Goal: Browse casually: Explore the website without a specific task or goal

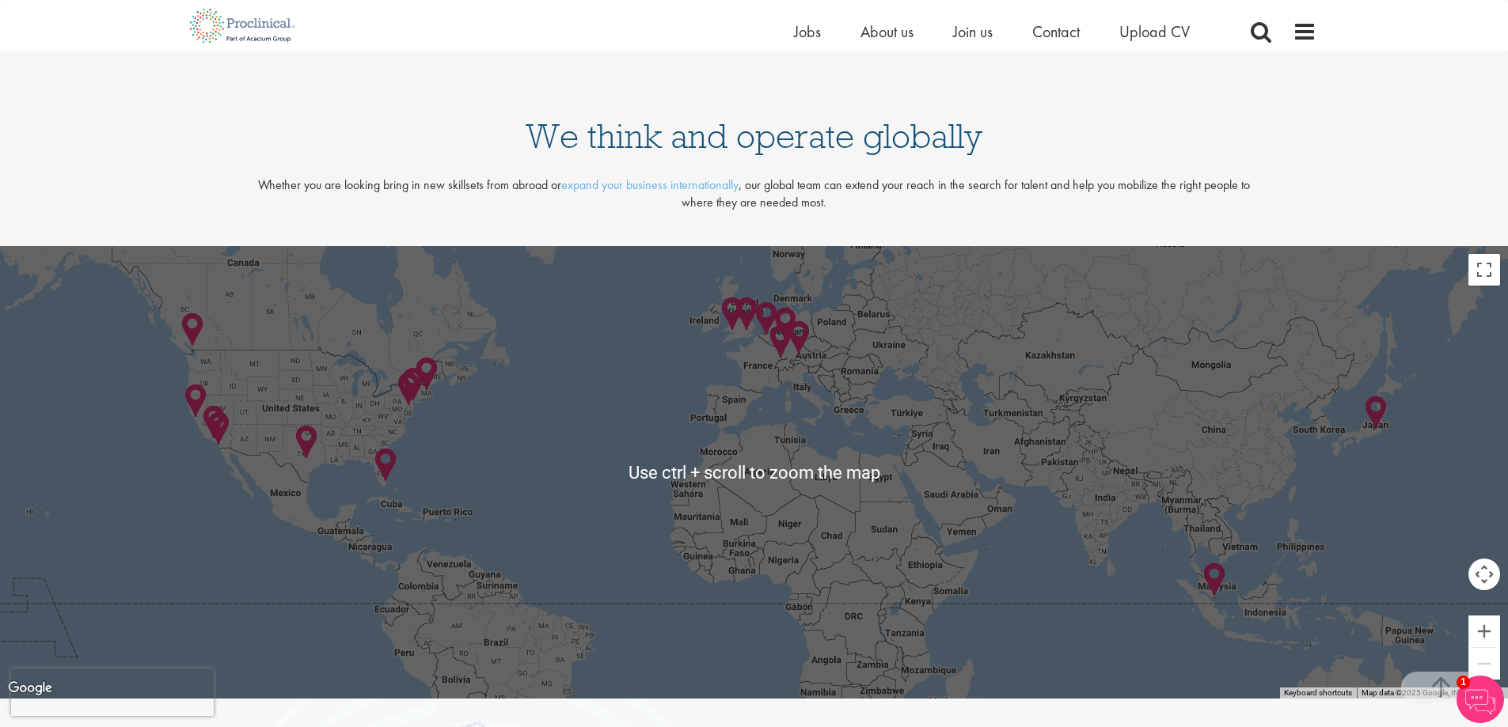
scroll to position [3403, 0]
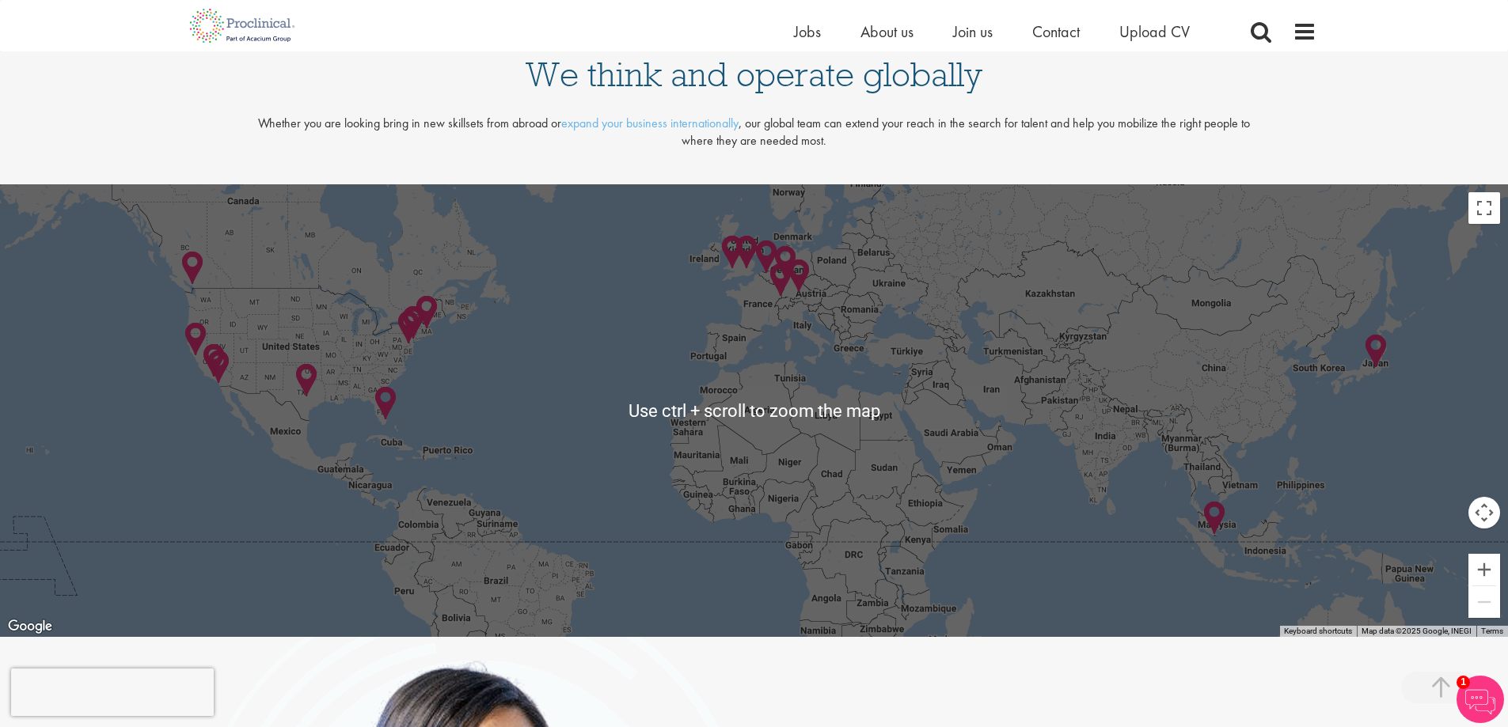
click at [674, 495] on div at bounding box center [754, 410] width 1508 height 453
click at [378, 412] on img at bounding box center [385, 403] width 37 height 49
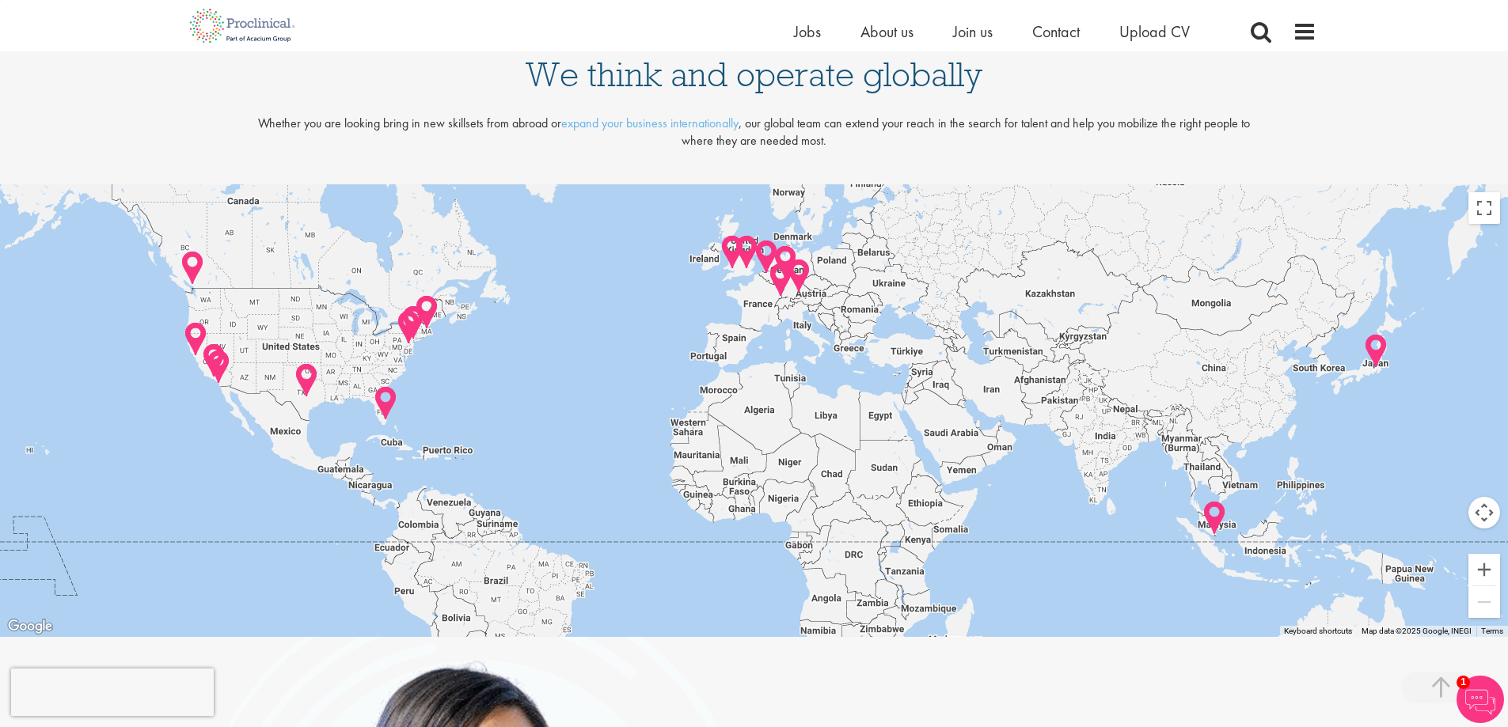
click at [380, 403] on img at bounding box center [385, 403] width 37 height 49
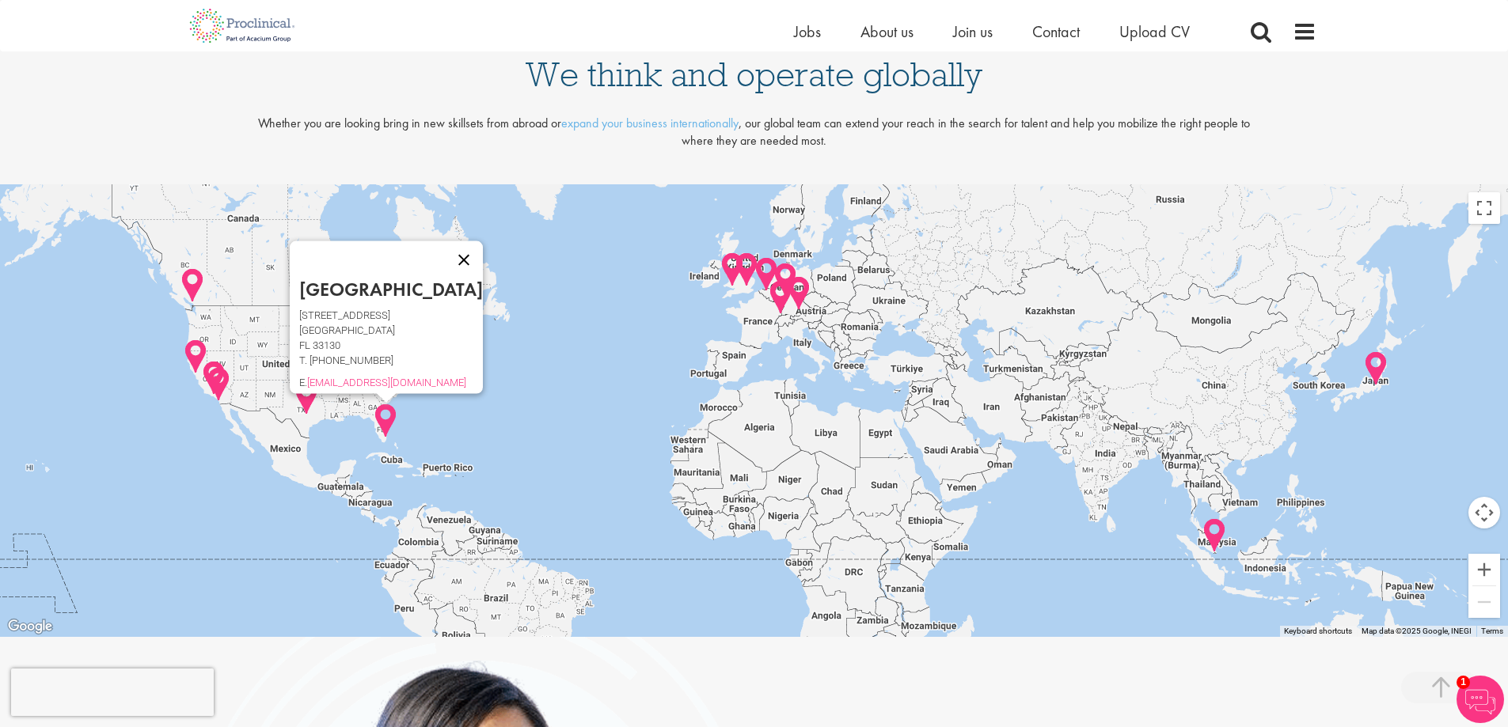
click at [445, 249] on button "Close" at bounding box center [464, 260] width 38 height 38
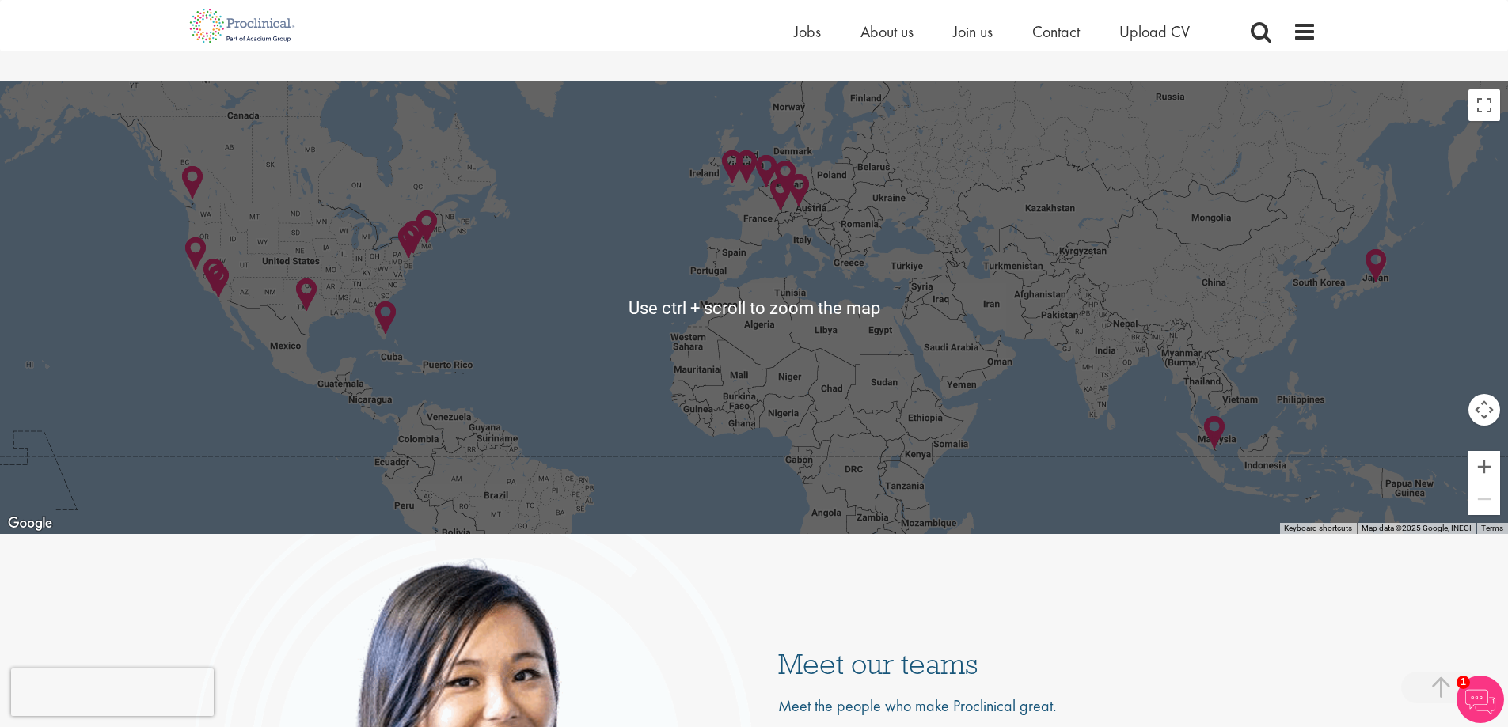
scroll to position [3483, 0]
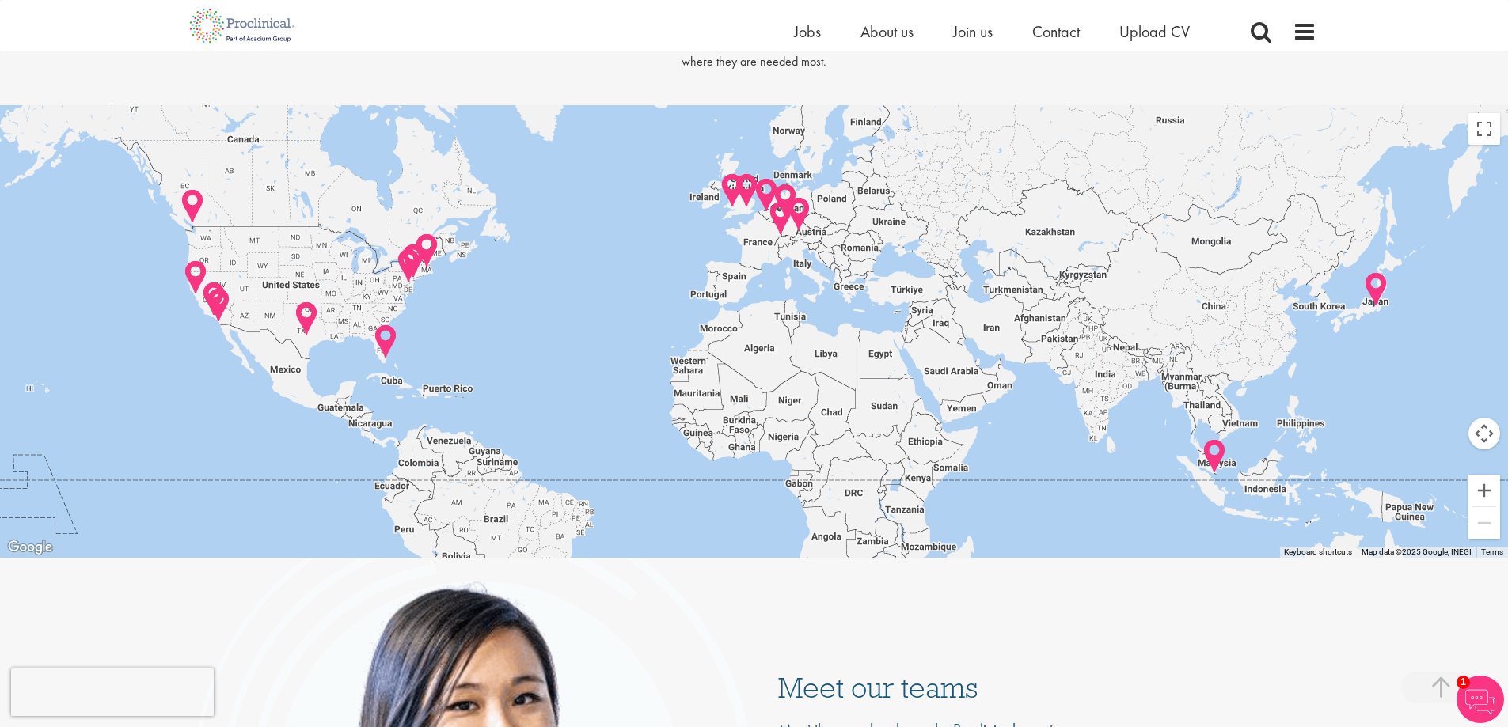
click at [738, 223] on div "To navigate, press the arrow keys." at bounding box center [754, 331] width 1508 height 453
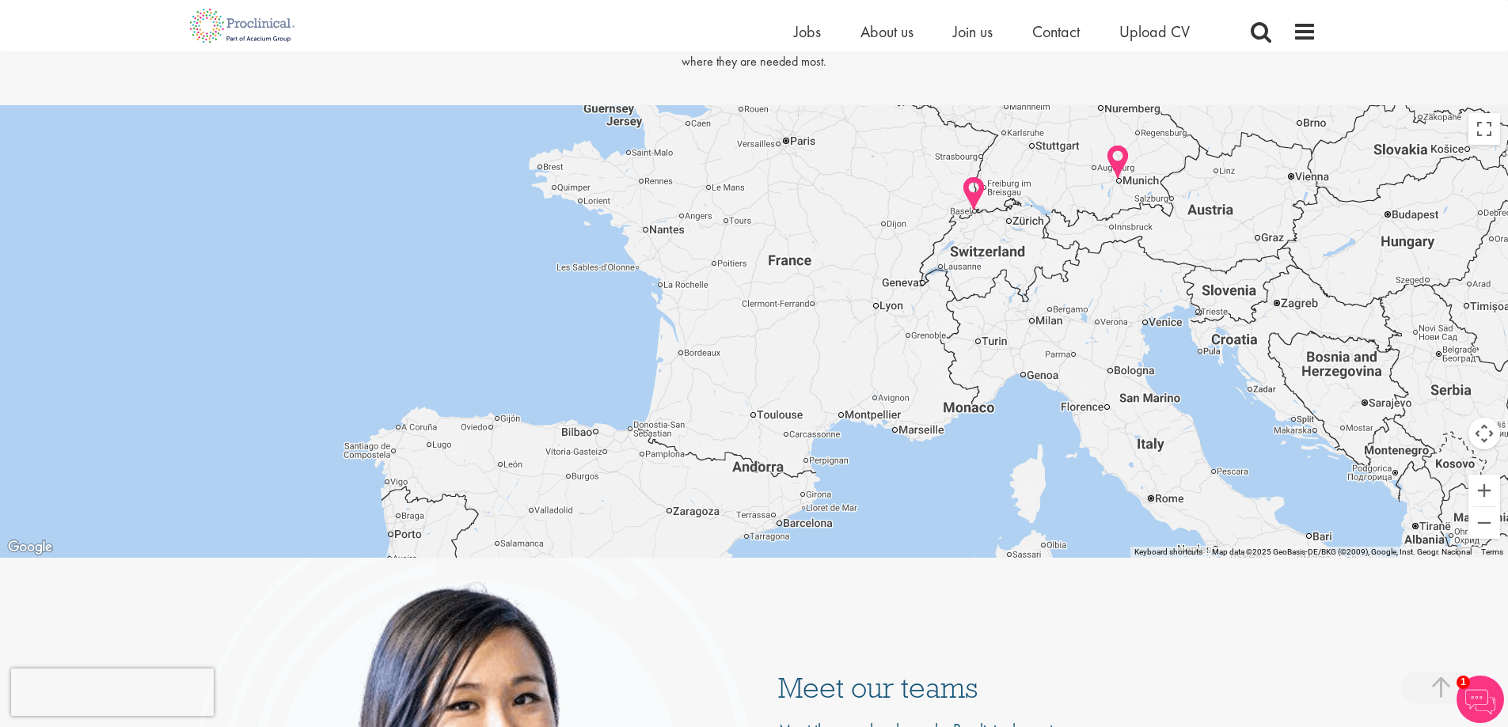
drag, startPoint x: 759, startPoint y: 306, endPoint x: 841, endPoint y: 241, distance: 104.8
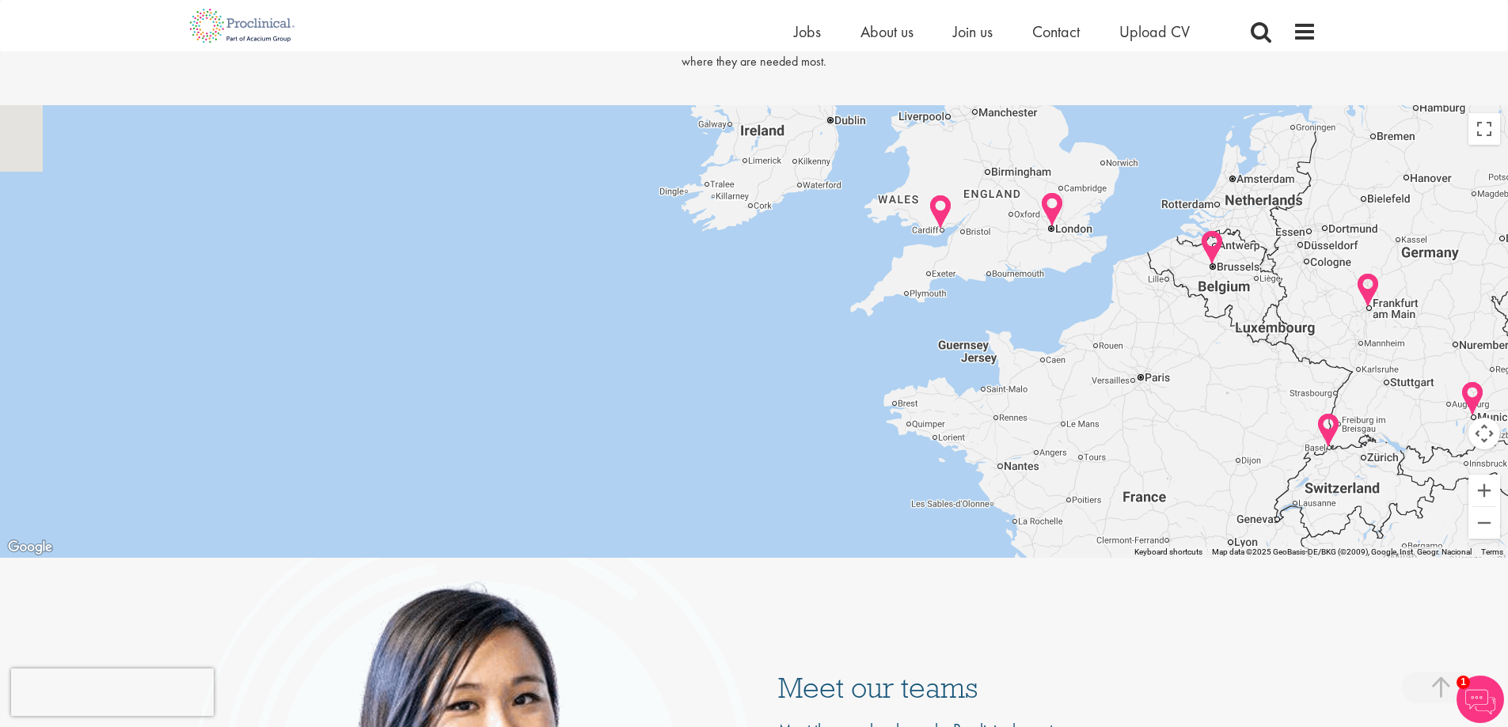
drag, startPoint x: 866, startPoint y: 389, endPoint x: 1215, endPoint y: 670, distance: 448.6
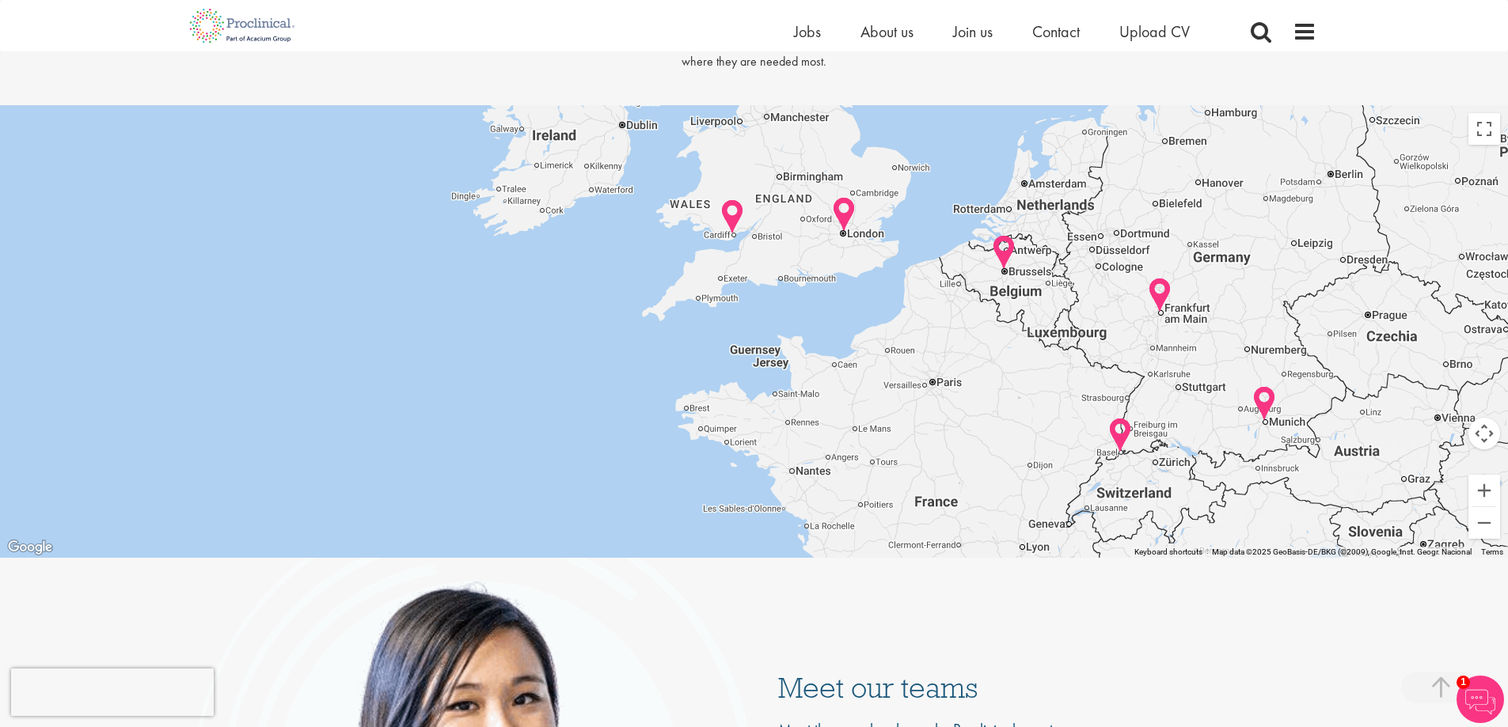
drag, startPoint x: 959, startPoint y: 363, endPoint x: 635, endPoint y: 144, distance: 391.2
click at [635, 144] on div at bounding box center [754, 331] width 1508 height 453
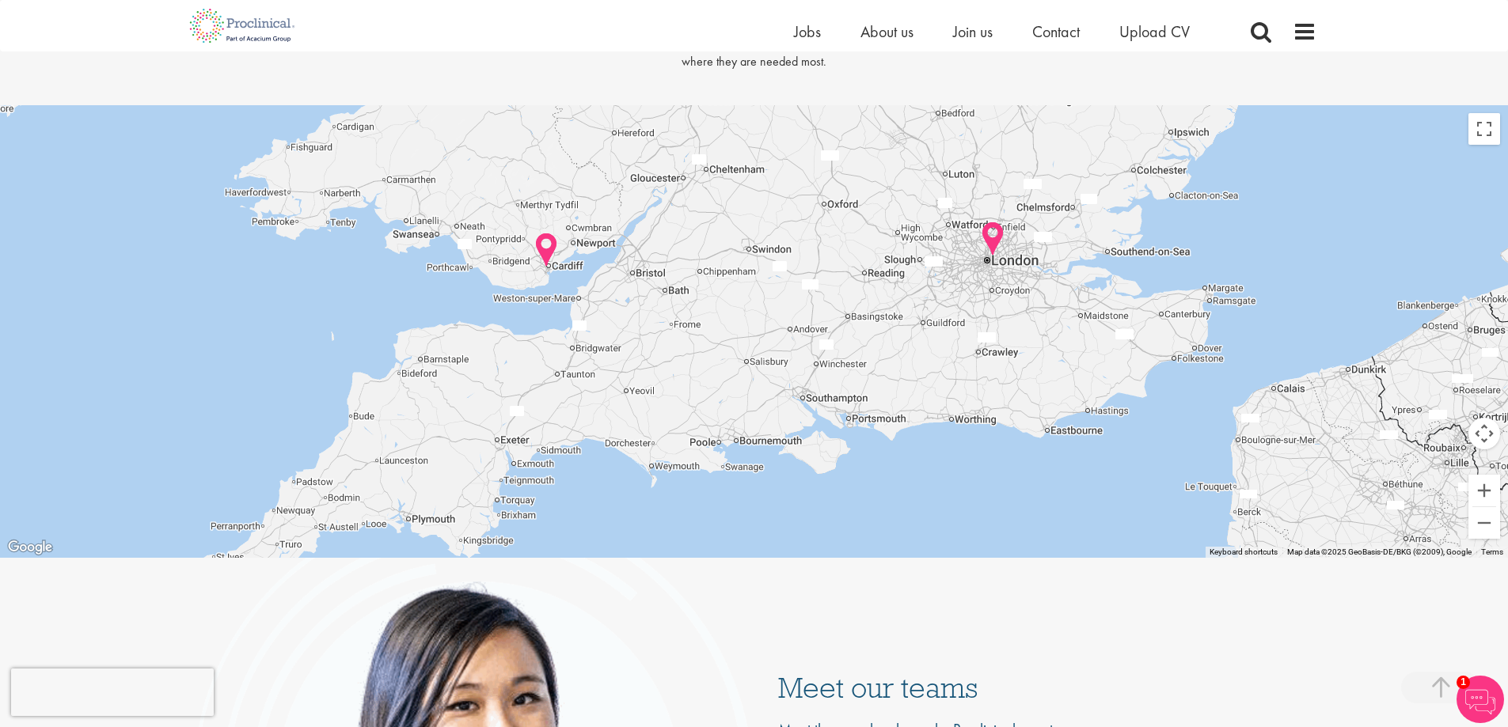
drag, startPoint x: 805, startPoint y: 290, endPoint x: 861, endPoint y: 351, distance: 82.9
click at [861, 351] on div at bounding box center [754, 331] width 1508 height 453
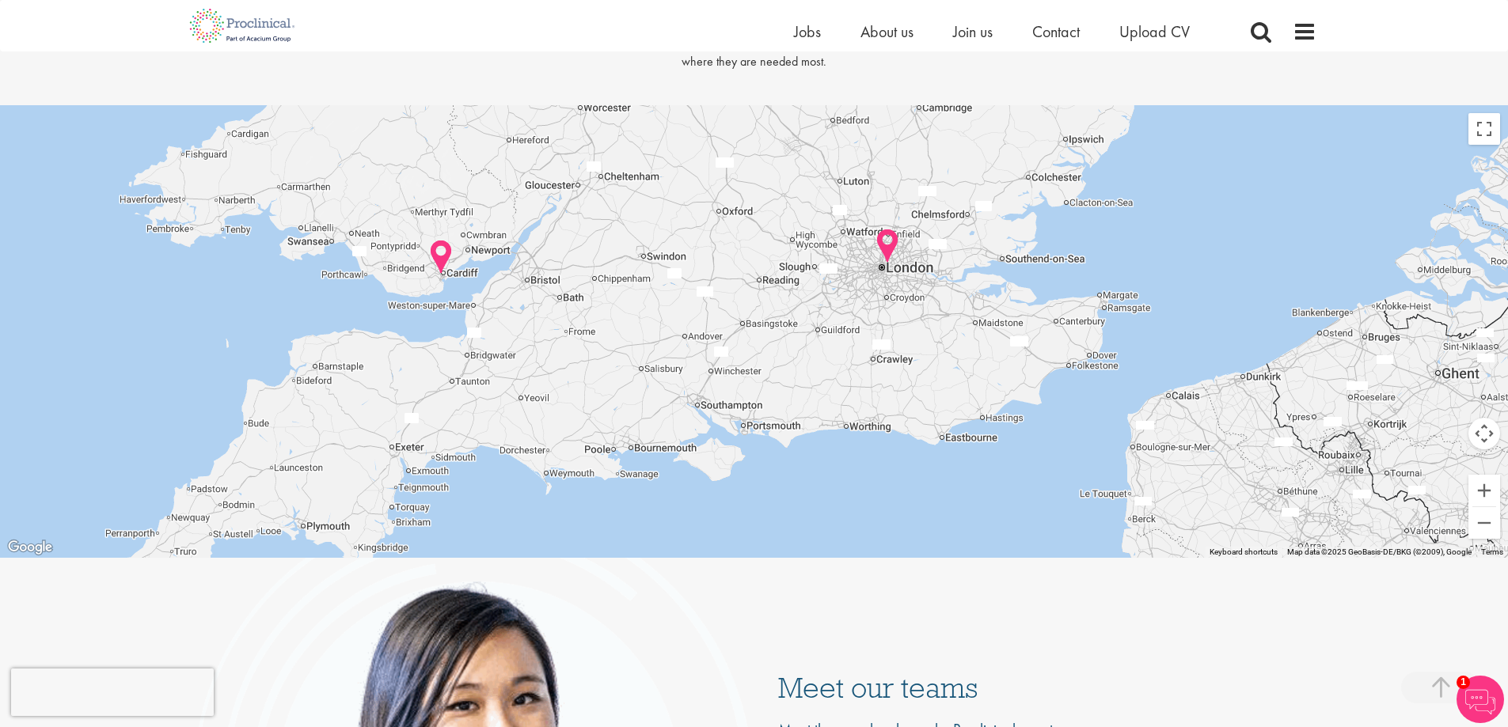
drag, startPoint x: 871, startPoint y: 372, endPoint x: 766, endPoint y: 379, distance: 105.5
click at [766, 379] on div at bounding box center [754, 331] width 1508 height 453
click at [445, 255] on img at bounding box center [441, 257] width 37 height 49
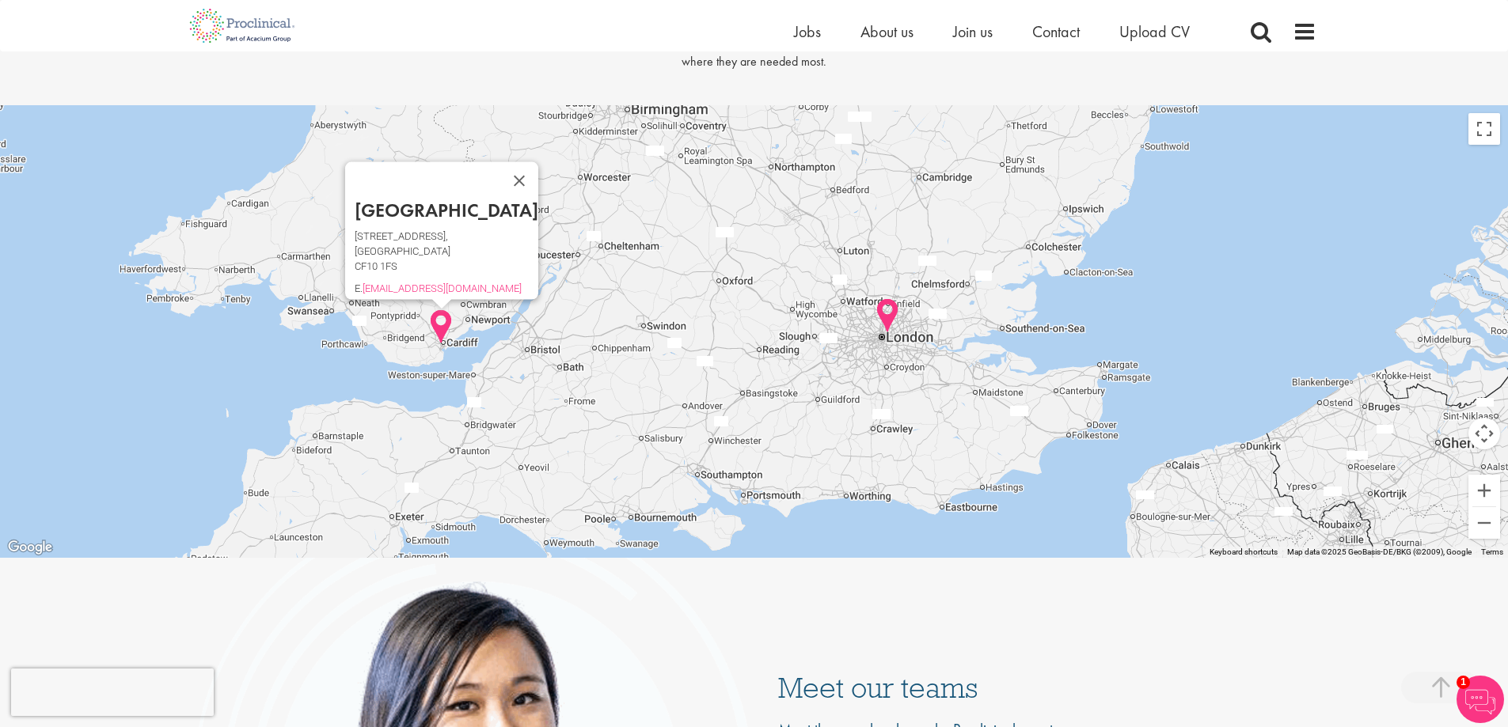
click at [887, 316] on img at bounding box center [887, 315] width 37 height 49
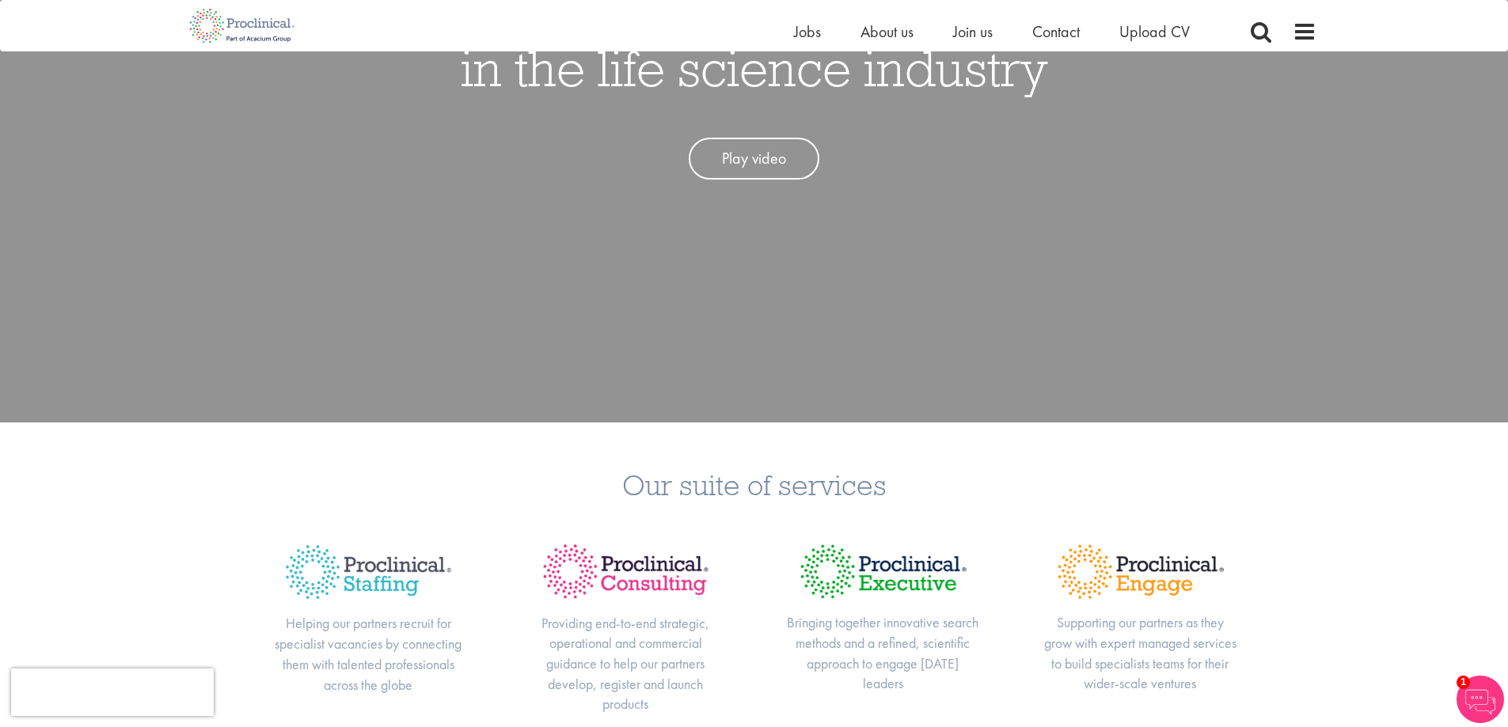
scroll to position [0, 0]
